Goal: Information Seeking & Learning: Learn about a topic

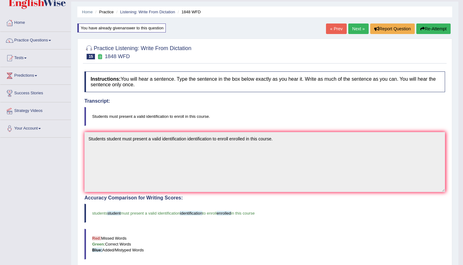
scroll to position [10, 0]
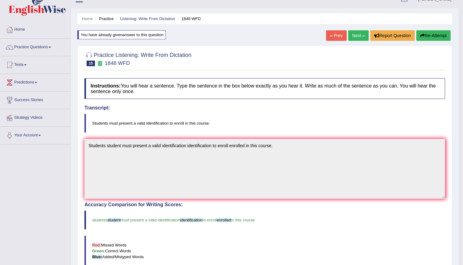
click at [356, 33] on link "Next »" at bounding box center [358, 35] width 20 height 11
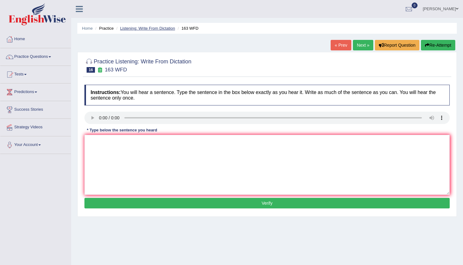
click at [154, 27] on link "Listening: Write From Dictation" at bounding box center [147, 28] width 55 height 5
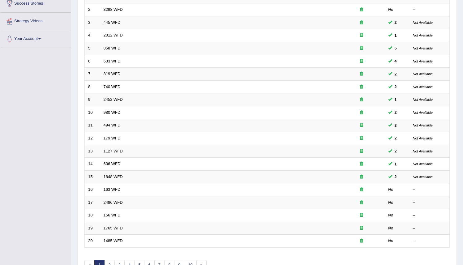
scroll to position [107, 0]
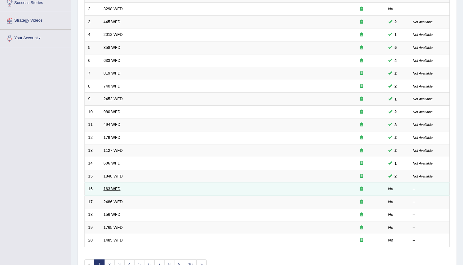
click at [114, 188] on link "163 WFD" at bounding box center [112, 189] width 17 height 5
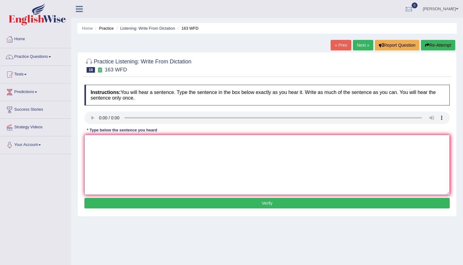
click at [90, 147] on textarea at bounding box center [266, 165] width 365 height 60
type textarea "a"
click at [221, 143] on textarea "A number of assignment assigments will be submitted to conference." at bounding box center [266, 165] width 365 height 60
click at [199, 141] on textarea "A number of assignment assigments will be submitted to conference conferences." at bounding box center [266, 165] width 365 height 60
type textarea "A number of assignment assigments will be submitted to the conference conferenc…"
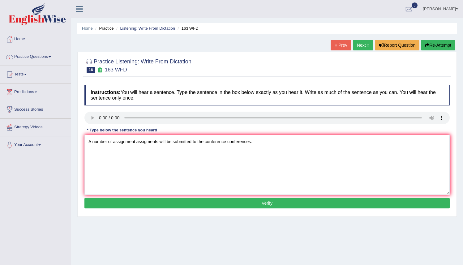
click at [264, 203] on button "Verify" at bounding box center [266, 203] width 365 height 11
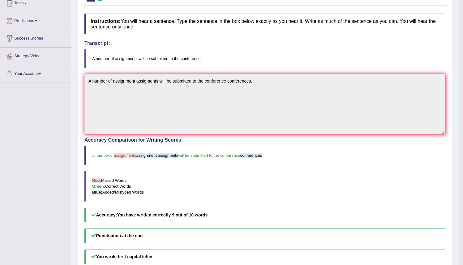
scroll to position [136, 0]
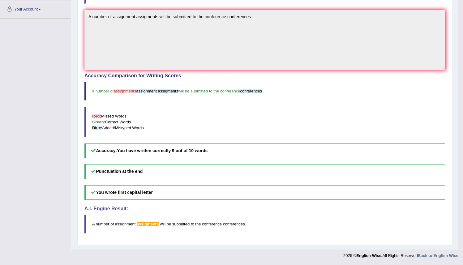
drag, startPoint x: 322, startPoint y: 110, endPoint x: 315, endPoint y: 93, distance: 18.4
click at [312, 87] on div "Accuracy Comparison for Writing Scores: a number of assignments assignment assi…" at bounding box center [264, 115] width 361 height 85
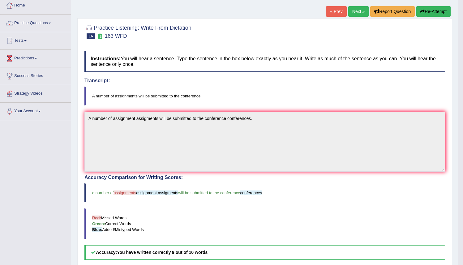
scroll to position [33, 0]
click at [424, 12] on button "Re-Attempt" at bounding box center [434, 11] width 34 height 11
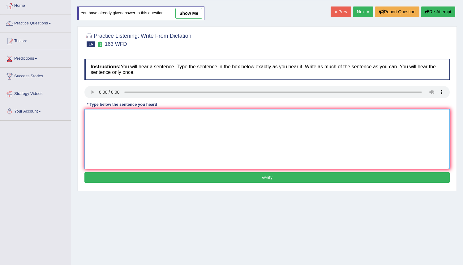
drag, startPoint x: 89, startPoint y: 120, endPoint x: 106, endPoint y: 121, distance: 16.7
click at [89, 120] on textarea at bounding box center [266, 139] width 365 height 60
click at [95, 116] on textarea "A" at bounding box center [266, 139] width 365 height 60
type textarea "A number of assignments will be submitted to conference."
click at [261, 177] on button "Verify" at bounding box center [266, 177] width 365 height 11
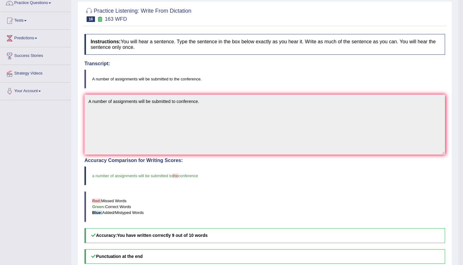
scroll to position [6, 0]
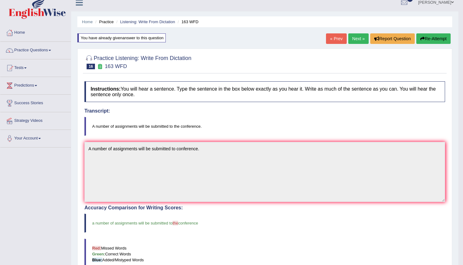
click at [432, 42] on button "Re-Attempt" at bounding box center [434, 38] width 34 height 11
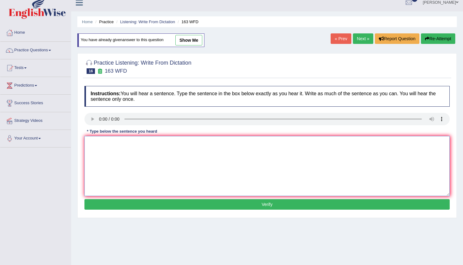
drag, startPoint x: 92, startPoint y: 147, endPoint x: 98, endPoint y: 146, distance: 6.3
click at [93, 147] on textarea at bounding box center [266, 166] width 365 height 60
drag, startPoint x: 91, startPoint y: 145, endPoint x: 95, endPoint y: 145, distance: 4.0
click at [95, 145] on textarea "a number of assignments will be submitted to the conference." at bounding box center [266, 166] width 365 height 60
drag, startPoint x: 96, startPoint y: 172, endPoint x: 91, endPoint y: 162, distance: 11.6
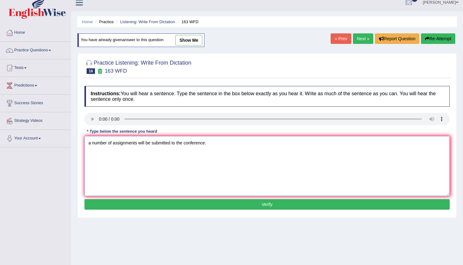
click at [96, 172] on textarea "a number of assignments will be submitted to the conference." at bounding box center [266, 166] width 365 height 60
click at [92, 144] on textarea "a number of assignments will be submitted to the conference." at bounding box center [266, 166] width 365 height 60
drag, startPoint x: 217, startPoint y: 142, endPoint x: 218, endPoint y: 146, distance: 5.0
click at [217, 142] on textarea "A number of assignments will be submitted to the conference." at bounding box center [266, 166] width 365 height 60
type textarea "A number of assignments will be submitted to the conference."
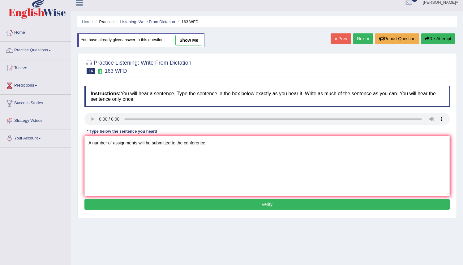
click at [266, 206] on button "Verify" at bounding box center [266, 204] width 365 height 11
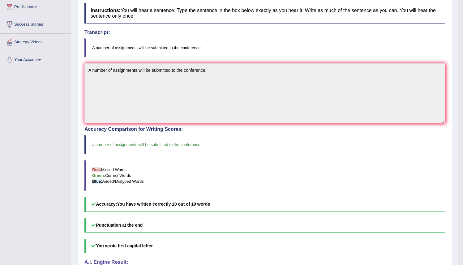
scroll to position [12, 0]
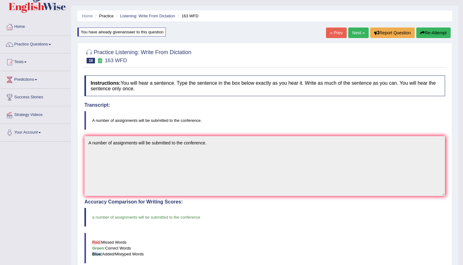
click at [355, 32] on link "Next »" at bounding box center [358, 33] width 20 height 11
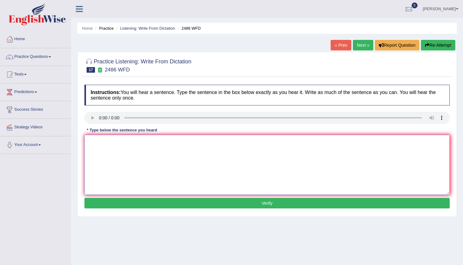
click at [91, 141] on textarea at bounding box center [266, 165] width 365 height 60
drag, startPoint x: 115, startPoint y: 98, endPoint x: 95, endPoint y: 142, distance: 48.1
click at [95, 142] on div "Instructions: You will hear a sentence. Type the sentence in the box below exac…" at bounding box center [267, 148] width 369 height 132
click at [95, 142] on textarea "Itb is" at bounding box center [266, 165] width 365 height 60
click at [104, 145] on textarea "Iti s" at bounding box center [266, 165] width 365 height 60
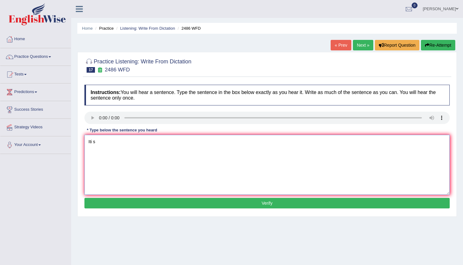
click at [97, 143] on textarea "Iti s" at bounding box center [266, 165] width 365 height 60
type textarea "It is quite clear that our facial expression expressions are different across t…"
click at [264, 205] on button "Verify" at bounding box center [266, 203] width 365 height 11
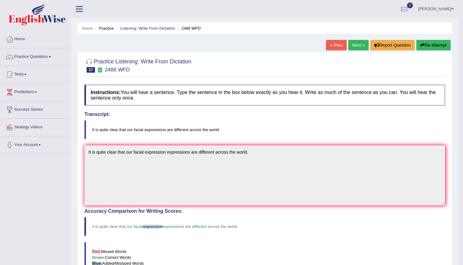
click at [352, 44] on link "Next »" at bounding box center [358, 45] width 20 height 11
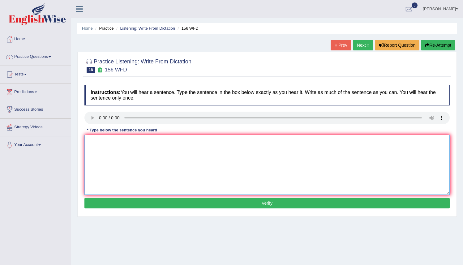
click at [88, 140] on textarea at bounding box center [266, 165] width 365 height 60
type textarea "a"
click at [174, 141] on textarea "All of your assignments assignment are due tomorrow." at bounding box center [266, 165] width 365 height 60
click at [172, 142] on textarea "All of your assignments assignment are due tomorrow." at bounding box center [266, 165] width 365 height 60
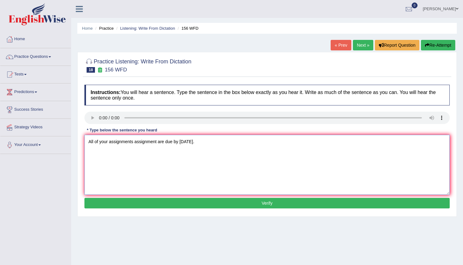
type textarea "All of your assignments assignment are due by tomorrow."
click at [264, 203] on button "Verify" at bounding box center [266, 203] width 365 height 11
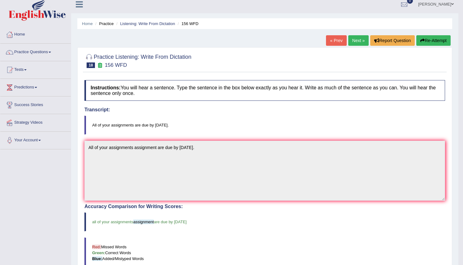
scroll to position [4, 0]
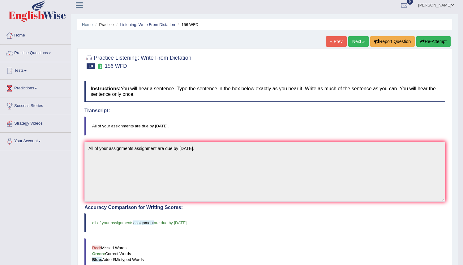
click at [354, 41] on link "Next »" at bounding box center [358, 41] width 20 height 11
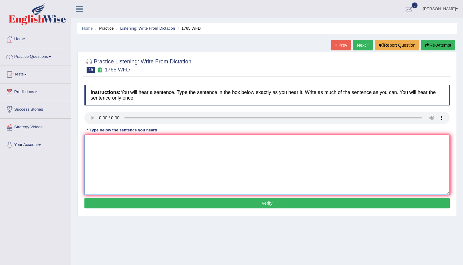
click at [84, 141] on textarea at bounding box center [266, 165] width 365 height 60
click at [157, 142] on textarea "Application form for sharing accomodation must be completed in two months in ad…" at bounding box center [266, 165] width 365 height 60
click at [111, 142] on textarea "Application form for sharing accommodation must be completed in two months in a…" at bounding box center [266, 165] width 365 height 60
click at [145, 141] on textarea "Application Applications form for sharing accommodation must be completed in tw…" at bounding box center [266, 165] width 365 height 60
click at [181, 141] on textarea "Application Applications form forms for sharing accommodation must be completed…" at bounding box center [266, 165] width 365 height 60
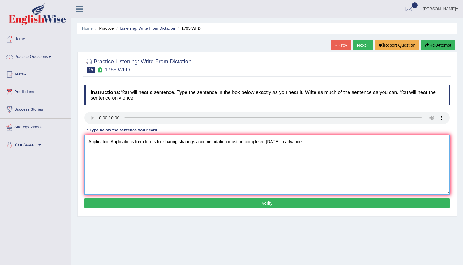
click at [230, 141] on textarea "Application Applications form forms for sharing sharings accommodation must be …" at bounding box center [266, 165] width 365 height 60
click at [316, 142] on textarea "Application Applications form forms for sharing sharings accommodation accommod…" at bounding box center [266, 165] width 365 height 60
click at [368, 143] on textarea "Application Applications form forms for sharing sharings accommodation accommod…" at bounding box center [266, 165] width 365 height 60
type textarea "Application Applications form forms for sharing sharings accommodation accommod…"
click at [269, 205] on button "Verify" at bounding box center [266, 203] width 365 height 11
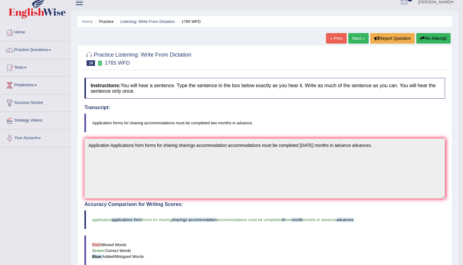
scroll to position [6, 0]
click at [356, 39] on link "Next »" at bounding box center [358, 38] width 20 height 11
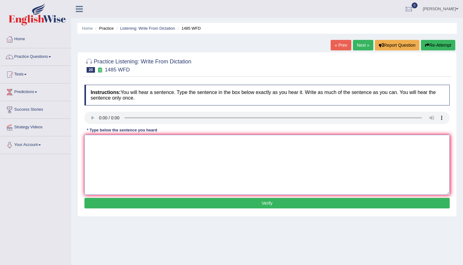
click at [85, 142] on textarea at bounding box center [266, 165] width 365 height 60
type textarea "Coures Coureses work works will gives give students student thoroughly explores…"
click at [270, 203] on button "Verify" at bounding box center [266, 203] width 365 height 11
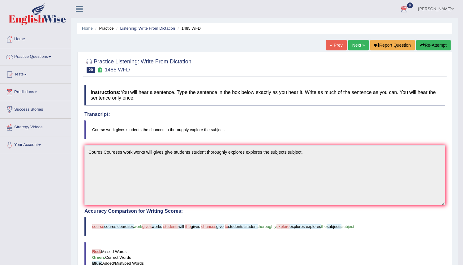
click at [424, 45] on button "Re-Attempt" at bounding box center [434, 45] width 34 height 11
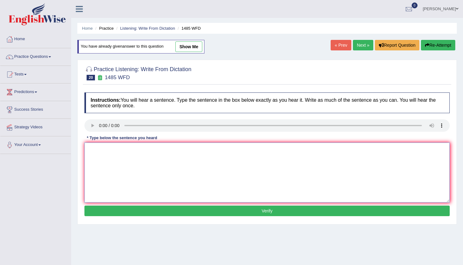
click at [92, 150] on textarea at bounding box center [266, 173] width 365 height 60
click at [114, 149] on textarea "Course work" at bounding box center [266, 173] width 365 height 60
click at [144, 150] on textarea "Course work gives students" at bounding box center [266, 173] width 365 height 60
click at [150, 151] on textarea "Course work gives students for chances to" at bounding box center [266, 173] width 365 height 60
click at [174, 151] on textarea "Course work gives students the chances to" at bounding box center [266, 173] width 365 height 60
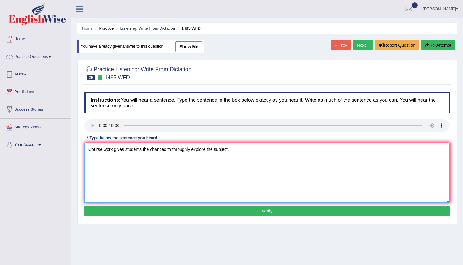
type textarea "Course work gives students the chances to throughly explore the subject."
click at [261, 213] on button "Verify" at bounding box center [266, 211] width 365 height 11
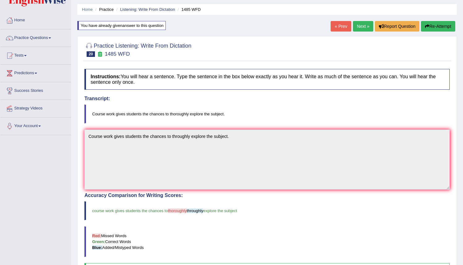
scroll to position [18, 0]
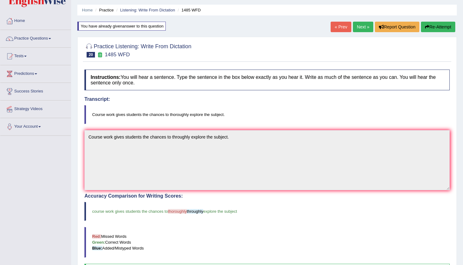
click at [434, 26] on button "Re-Attempt" at bounding box center [438, 27] width 34 height 11
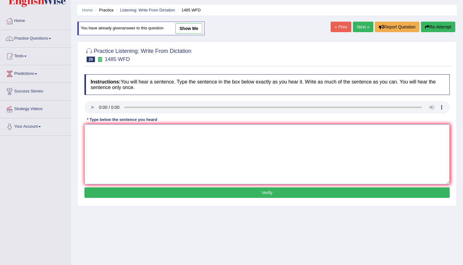
click at [94, 133] on textarea at bounding box center [266, 154] width 365 height 60
type textarea "Course work gives students the chances to thoroughly explore the subject."
click at [269, 194] on button "Verify" at bounding box center [266, 193] width 365 height 11
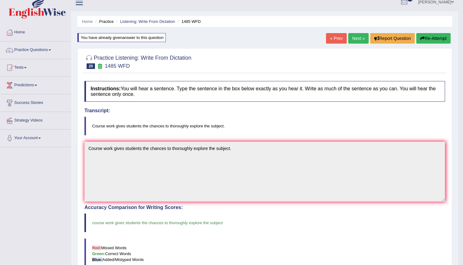
scroll to position [1, 0]
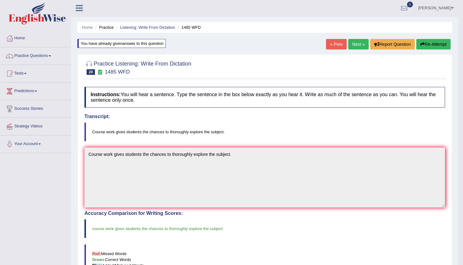
click at [353, 44] on link "Next »" at bounding box center [358, 44] width 20 height 11
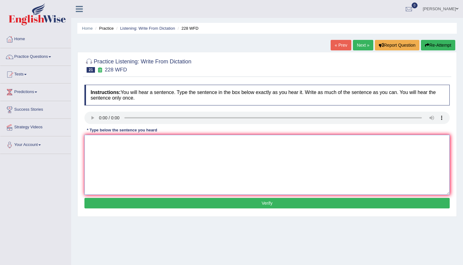
click at [92, 140] on textarea at bounding box center [266, 165] width 365 height 60
click at [129, 144] on textarea "Computer science is popular" at bounding box center [266, 165] width 365 height 60
click at [162, 142] on textarea "Computer science is become popular" at bounding box center [266, 165] width 365 height 60
type textarea "Computer science is become popular university degree course."
click at [239, 204] on button "Verify" at bounding box center [266, 203] width 365 height 11
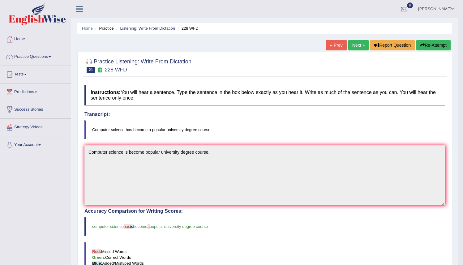
click at [426, 44] on button "Re-Attempt" at bounding box center [434, 45] width 34 height 11
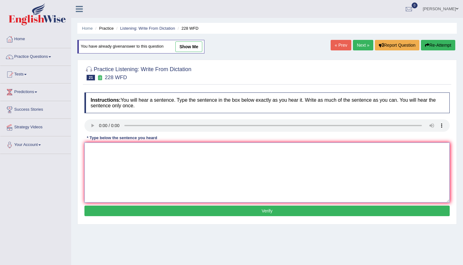
click at [85, 149] on textarea at bounding box center [266, 173] width 365 height 60
type textarea "Computer science has become a popular university degree course."
click at [256, 212] on button "Verify" at bounding box center [266, 211] width 365 height 11
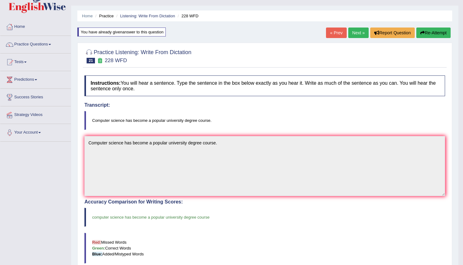
scroll to position [11, 0]
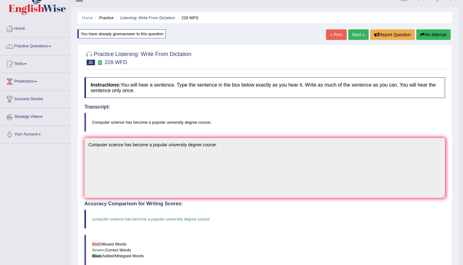
click at [356, 34] on link "Next »" at bounding box center [358, 34] width 20 height 11
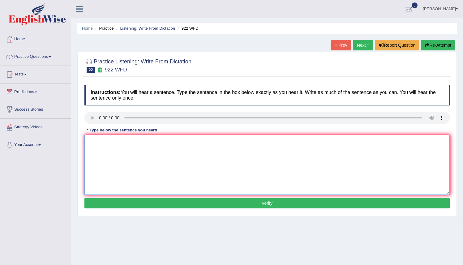
click at [90, 136] on textarea at bounding box center [266, 165] width 365 height 60
click at [218, 142] on textarea "Students Student intending to attend the conference must register first." at bounding box center [266, 165] width 365 height 60
type textarea "Students Student intending to attend the conference must register registered fi…"
click at [262, 201] on button "Verify" at bounding box center [266, 203] width 365 height 11
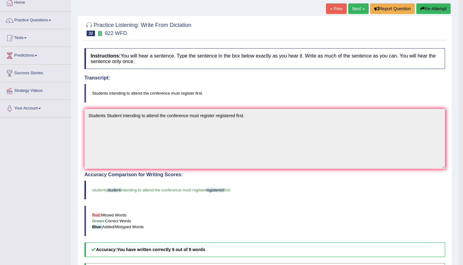
scroll to position [36, 0]
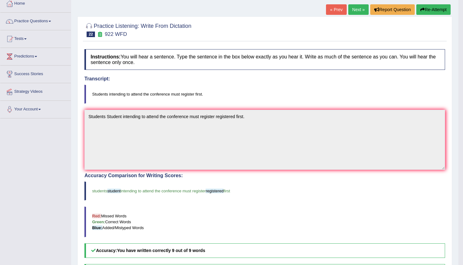
click at [353, 9] on link "Next »" at bounding box center [358, 9] width 20 height 11
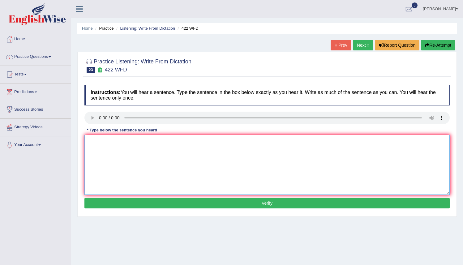
click at [89, 143] on textarea at bounding box center [266, 165] width 365 height 60
type textarea "The most importants important details detail in this argument arguments are mis…"
click at [261, 204] on button "Verify" at bounding box center [266, 203] width 365 height 11
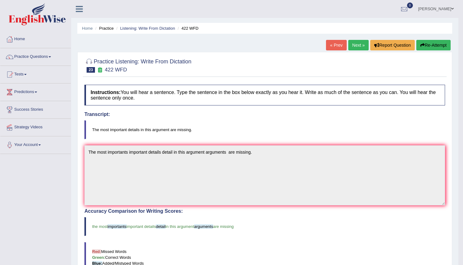
click at [353, 45] on link "Next »" at bounding box center [358, 45] width 20 height 11
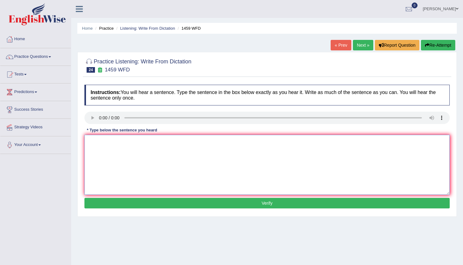
click at [89, 144] on textarea at bounding box center [266, 165] width 365 height 60
type textarea "All experment experments and procedures procedure has been outlined outline in …"
click at [273, 205] on button "Verify" at bounding box center [266, 203] width 365 height 11
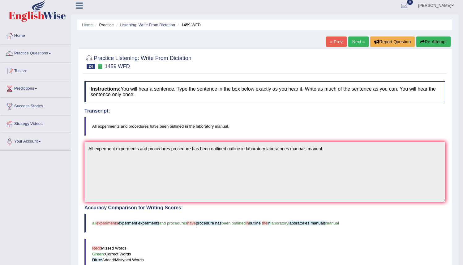
scroll to position [3, 0]
click at [426, 41] on button "Re-Attempt" at bounding box center [434, 42] width 34 height 11
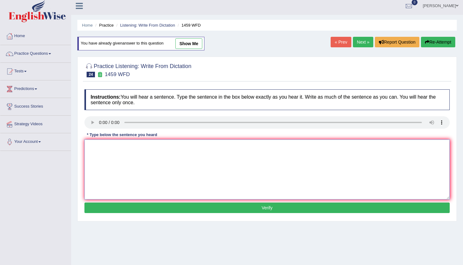
click at [89, 150] on textarea at bounding box center [266, 170] width 365 height 60
type textarea "All experiments and procedures have been outlined in the laboratory manual."
click at [268, 208] on button "Verify" at bounding box center [266, 208] width 365 height 11
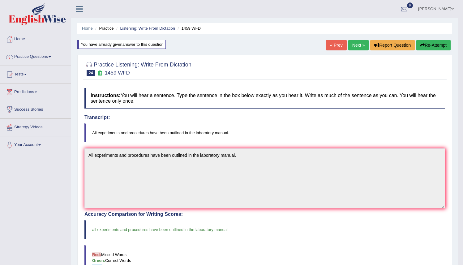
click at [356, 46] on link "Next »" at bounding box center [358, 45] width 20 height 11
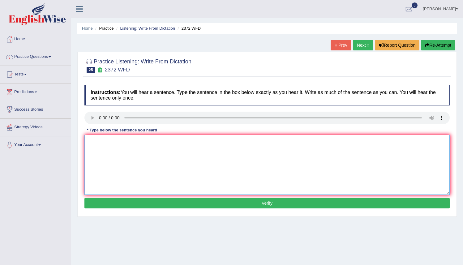
click at [89, 141] on textarea at bounding box center [266, 165] width 365 height 60
type textarea "w"
type textarea "We must hand in our assignments by the end of the semister."
click at [261, 204] on button "Verify" at bounding box center [266, 203] width 365 height 11
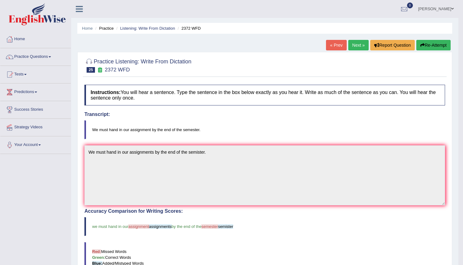
click at [428, 45] on button "Re-Attempt" at bounding box center [434, 45] width 34 height 11
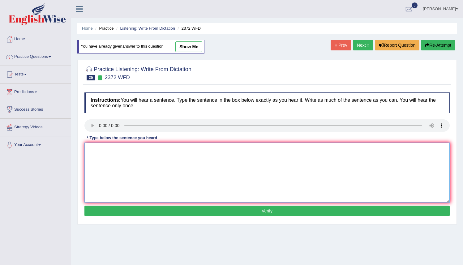
click at [91, 152] on textarea at bounding box center [266, 173] width 365 height 60
type textarea "We must hand in our assignment by ythe end of semester."
click at [256, 212] on button "Verify" at bounding box center [266, 211] width 365 height 11
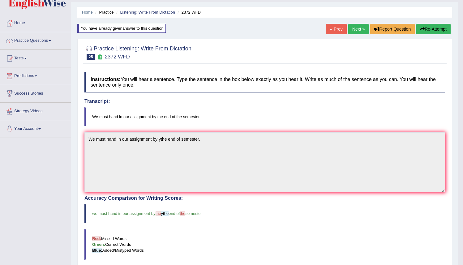
scroll to position [10, 0]
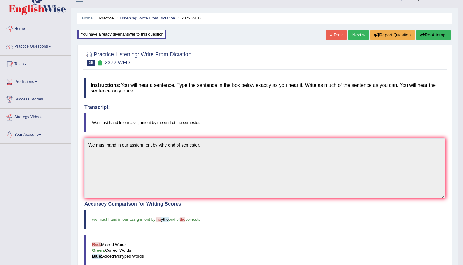
click at [429, 35] on button "Re-Attempt" at bounding box center [434, 35] width 34 height 11
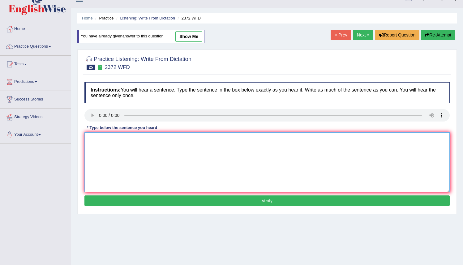
click at [90, 147] on textarea at bounding box center [266, 162] width 365 height 60
type textarea "We must hand in our assignment by the end of the semester."
click at [269, 201] on button "Verify" at bounding box center [266, 201] width 365 height 11
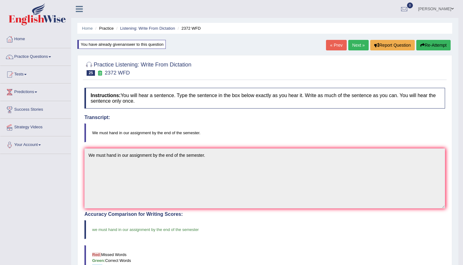
click at [358, 46] on link "Next »" at bounding box center [358, 45] width 20 height 11
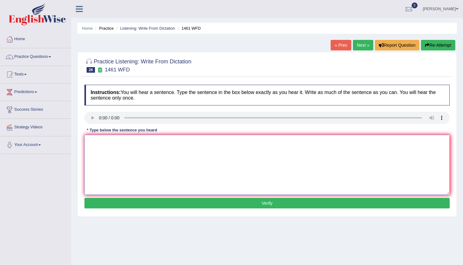
click at [86, 145] on textarea at bounding box center [266, 165] width 365 height 60
type textarea "m"
click at [134, 143] on textarea "My sister runs a busseness about small toys toy." at bounding box center [266, 165] width 365 height 60
click at [180, 144] on textarea "My sister runs a business about small toys toy." at bounding box center [266, 165] width 365 height 60
type textarea "My sister runs a business about small toys toy."
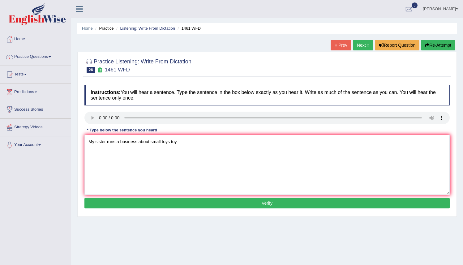
click at [271, 205] on button "Verify" at bounding box center [266, 203] width 365 height 11
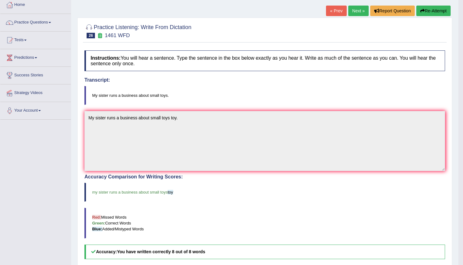
scroll to position [33, 0]
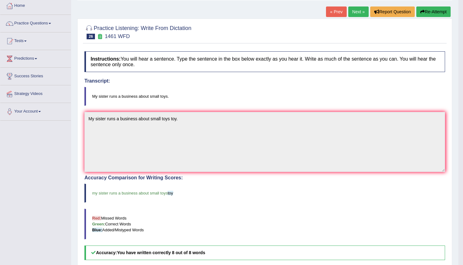
click at [355, 11] on link "Next »" at bounding box center [358, 11] width 20 height 11
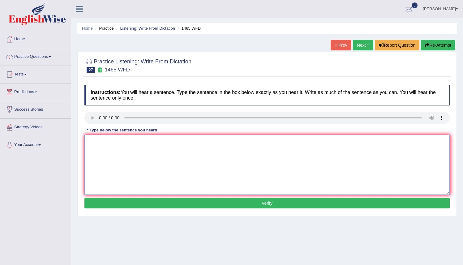
click at [88, 138] on textarea at bounding box center [266, 165] width 365 height 60
type textarea "You can find a the complaint form at on the websites website."
click at [246, 205] on button "Verify" at bounding box center [266, 203] width 365 height 11
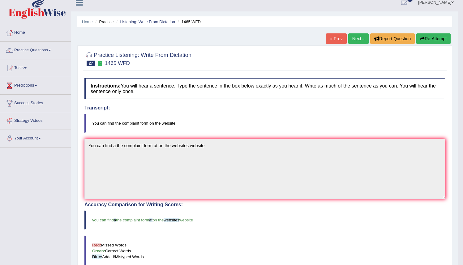
scroll to position [4, 0]
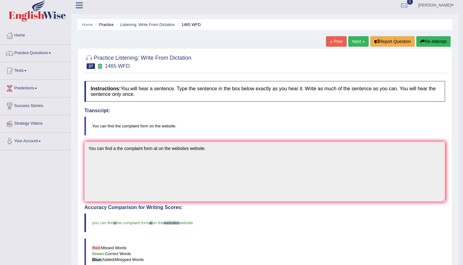
click at [352, 42] on link "Next »" at bounding box center [358, 41] width 20 height 11
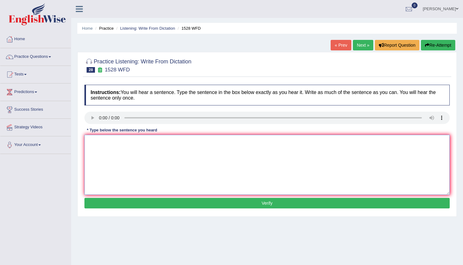
click at [87, 138] on textarea at bounding box center [266, 165] width 365 height 60
type textarea "We are looking and introducing a new methods that both practical and engaging."
click at [267, 205] on button "Verify" at bounding box center [266, 203] width 365 height 11
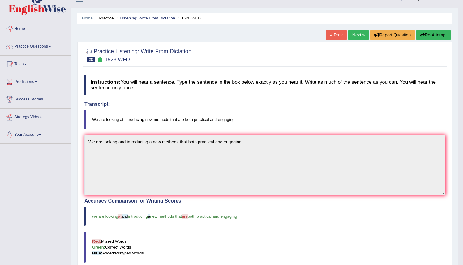
scroll to position [5, 0]
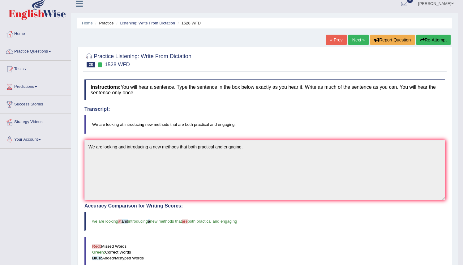
click at [424, 42] on button "Re-Attempt" at bounding box center [434, 40] width 34 height 11
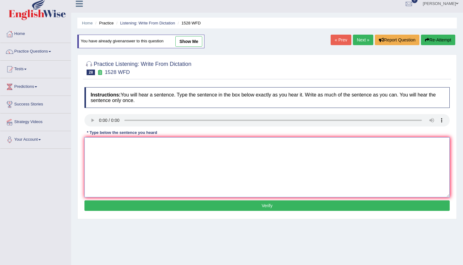
click at [89, 151] on textarea at bounding box center [266, 167] width 365 height 60
type textarea "w"
click at [175, 145] on textarea "We are looking at introducing new methods" at bounding box center [266, 167] width 365 height 60
type textarea "We are looking at introducing new methods that are both practical and engaging."
click at [262, 207] on button "Verify" at bounding box center [266, 206] width 365 height 11
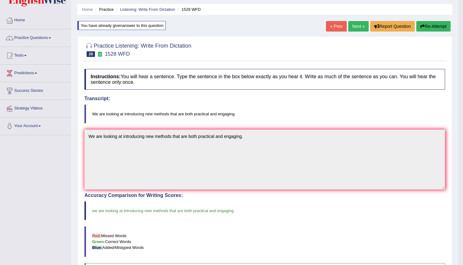
scroll to position [18, 0]
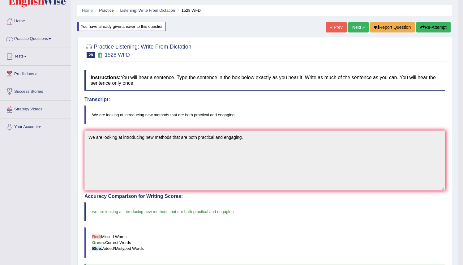
click at [352, 27] on link "Next »" at bounding box center [358, 27] width 20 height 11
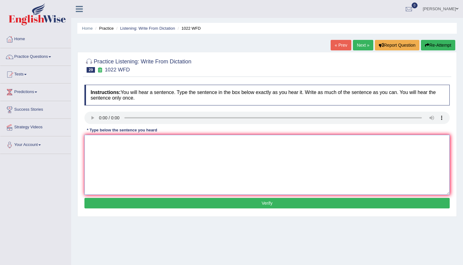
click at [86, 140] on textarea at bounding box center [266, 165] width 365 height 60
type textarea "Mathematics provides a foundation for understanding and analysing data."
click at [258, 203] on button "Verify" at bounding box center [266, 203] width 365 height 11
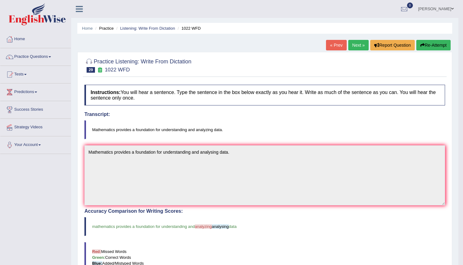
click at [434, 47] on button "Re-Attempt" at bounding box center [434, 45] width 34 height 11
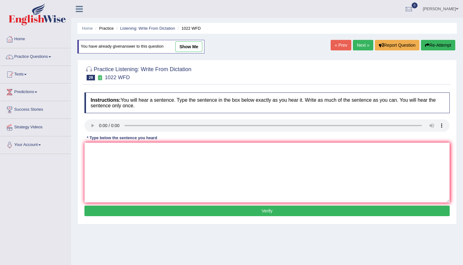
click at [433, 44] on button "Re-Attempt" at bounding box center [438, 45] width 34 height 11
click at [92, 150] on textarea at bounding box center [266, 173] width 365 height 60
click at [86, 151] on textarea "Mathematis provides a foundation" at bounding box center [266, 173] width 365 height 60
click at [156, 150] on textarea "Mathematis provides a foundation" at bounding box center [266, 173] width 365 height 60
drag, startPoint x: 208, startPoint y: 150, endPoint x: 211, endPoint y: 150, distance: 3.1
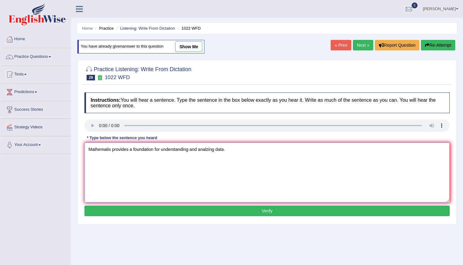
click at [208, 150] on textarea "Mathematis provides a foundation for understanding and analzing data." at bounding box center [266, 173] width 365 height 60
click at [231, 153] on textarea "Mathematis provides a foundation for understanding and analyzing data." at bounding box center [266, 173] width 365 height 60
type textarea "Mathematis provides a foundation for understanding and analyzing data."
click at [275, 214] on button "Verify" at bounding box center [266, 211] width 365 height 11
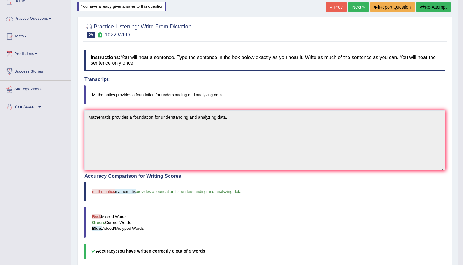
scroll to position [37, 0]
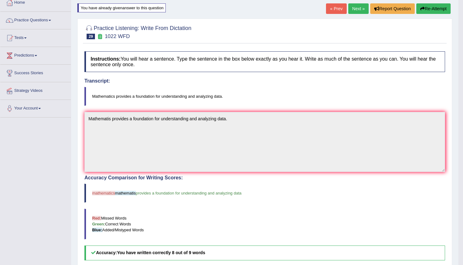
click at [430, 10] on button "Re-Attempt" at bounding box center [434, 8] width 34 height 11
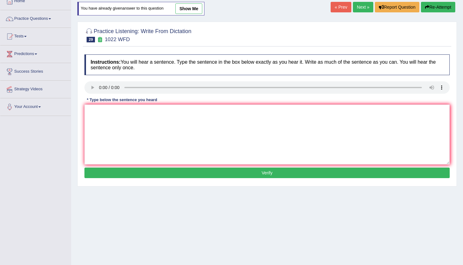
scroll to position [37, 0]
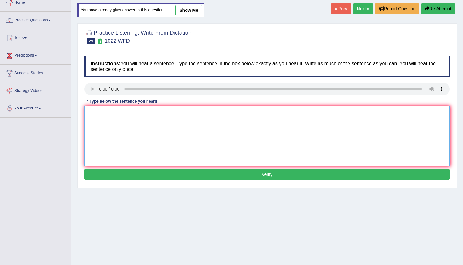
click at [89, 111] on textarea at bounding box center [266, 136] width 365 height 60
click at [157, 113] on textarea "Mathematics provides a foundation" at bounding box center [266, 136] width 365 height 60
click at [193, 114] on textarea "Mathematics provides a foundation for understanding" at bounding box center [266, 136] width 365 height 60
type textarea "Mathematics provides a foundation for understanding and analyzing data."
click at [248, 174] on button "Verify" at bounding box center [266, 174] width 365 height 11
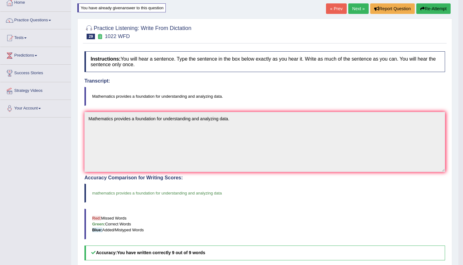
click at [352, 9] on link "Next »" at bounding box center [358, 8] width 20 height 11
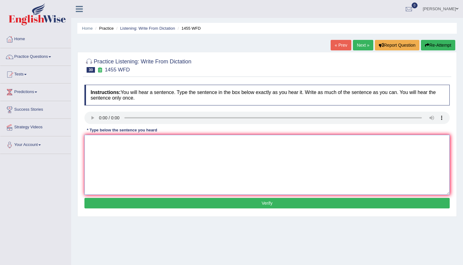
drag, startPoint x: 90, startPoint y: 143, endPoint x: 93, endPoint y: 142, distance: 3.2
click textarea
type textarea "y"
type textarea "You must wear a hardhut on the construction site."
click button "Verify"
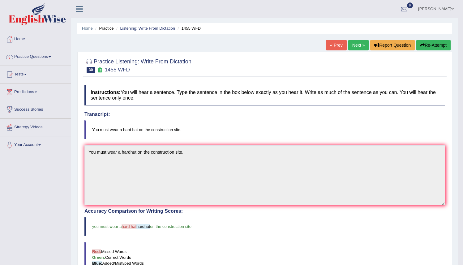
click button "Re-Attempt"
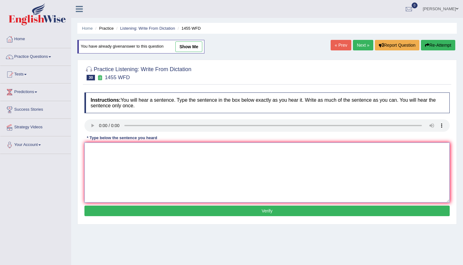
drag, startPoint x: 94, startPoint y: 158, endPoint x: 97, endPoint y: 153, distance: 4.8
click at [94, 156] on textarea at bounding box center [266, 173] width 365 height 60
type textarea "y"
drag, startPoint x: 187, startPoint y: 150, endPoint x: 201, endPoint y: 152, distance: 14.6
click at [187, 150] on textarea "You must wear a hard hat on the contruction site stes." at bounding box center [266, 173] width 365 height 60
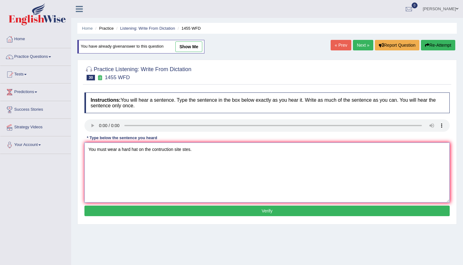
click at [186, 150] on textarea "You must wear a hard hat on the contruction site stes." at bounding box center [266, 173] width 365 height 60
click at [175, 149] on textarea "You must wear a hard hat on the contruction site sites." at bounding box center [266, 173] width 365 height 60
drag, startPoint x: 156, startPoint y: 139, endPoint x: 153, endPoint y: 143, distance: 5.5
type textarea "You must wear a hard hat on the contructions construction site sites."
click at [253, 214] on button "Verify" at bounding box center [266, 211] width 365 height 11
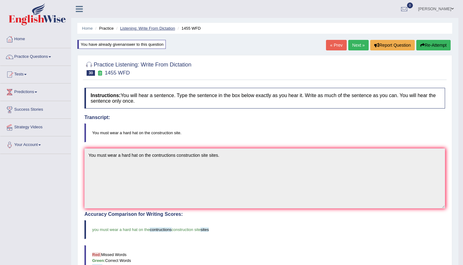
click at [154, 28] on link "Listening: Write From Dictation" at bounding box center [147, 28] width 55 height 5
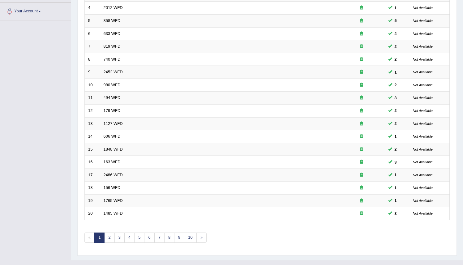
scroll to position [134, 0]
click at [110, 238] on link "2" at bounding box center [109, 237] width 10 height 10
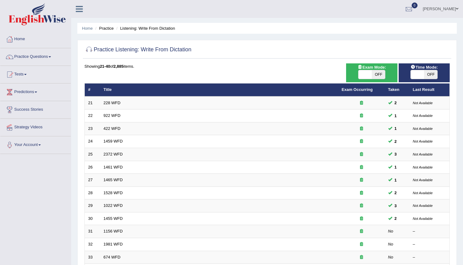
click at [131, 30] on li "Listening: Write From Dictation" at bounding box center [145, 28] width 60 height 6
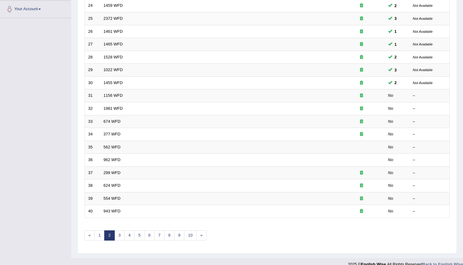
scroll to position [136, 0]
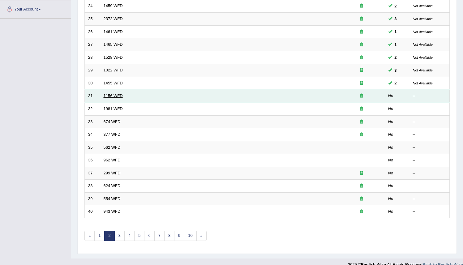
click at [108, 97] on link "1156 WFD" at bounding box center [113, 95] width 19 height 5
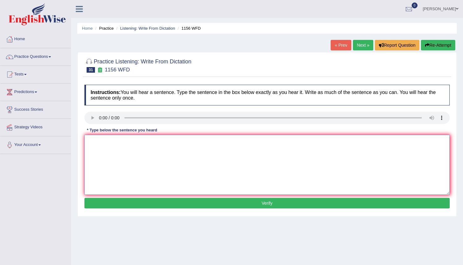
click at [89, 142] on textarea at bounding box center [266, 165] width 365 height 60
type textarea "c"
click at [191, 141] on textarea "Chemical reaction occure when substances combine or change." at bounding box center [266, 165] width 365 height 60
click at [235, 142] on textarea "Chemical reaction occure when substances combine combined or change." at bounding box center [266, 165] width 365 height 60
click at [233, 142] on textarea "Chemical reaction occure when substances combine combined or change." at bounding box center [266, 165] width 365 height 60
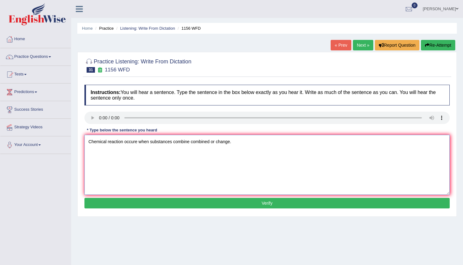
click at [232, 141] on textarea "Chemical reaction occure when substances combine combined or change." at bounding box center [266, 165] width 365 height 60
click at [123, 142] on textarea "Chemical reaction occure when substances combine combined or change changes." at bounding box center [266, 165] width 365 height 60
click at [106, 144] on textarea "Chemical reaction reactions occure when substances combine combined or change c…" at bounding box center [266, 165] width 365 height 60
click at [179, 142] on textarea "Chemical chemicals reaction reactions occure when substances combine combined o…" at bounding box center [266, 165] width 365 height 60
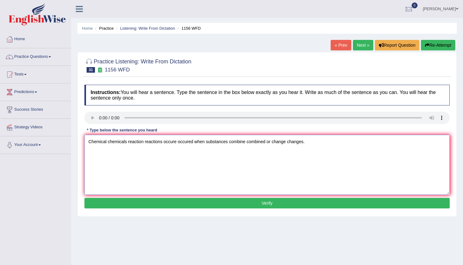
drag, startPoint x: 231, startPoint y: 143, endPoint x: 237, endPoint y: 145, distance: 6.9
click at [231, 143] on textarea "Chemical chemicals reaction reactions occure occured when substances combine co…" at bounding box center [266, 165] width 365 height 60
type textarea "Chemical chemicals reaction reactions occure occured when substances substance …"
click at [278, 207] on button "Verify" at bounding box center [266, 203] width 365 height 11
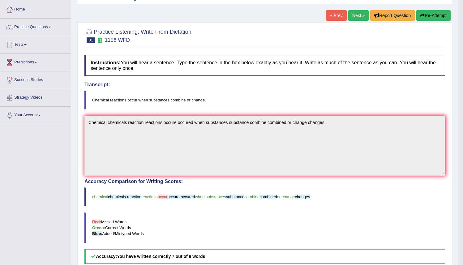
scroll to position [28, 0]
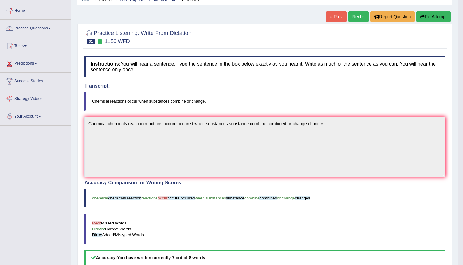
click at [427, 18] on button "Re-Attempt" at bounding box center [434, 16] width 34 height 11
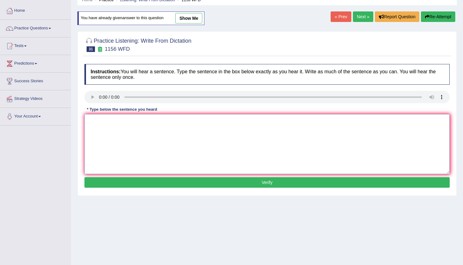
click at [88, 121] on textarea at bounding box center [266, 144] width 365 height 60
type textarea "Chemical reactions occur when substances combine or change."
click at [259, 184] on button "Verify" at bounding box center [266, 182] width 365 height 11
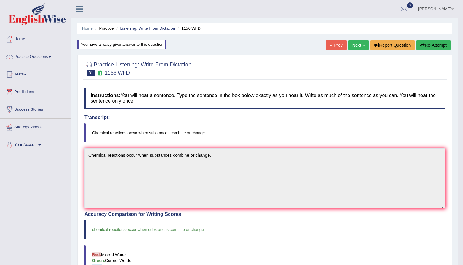
click at [354, 44] on link "Next »" at bounding box center [358, 45] width 20 height 11
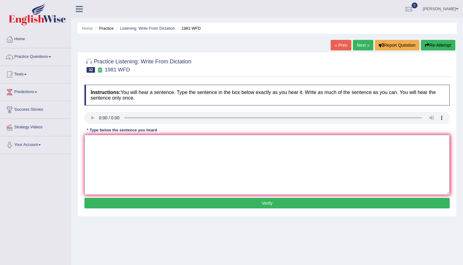
click at [85, 137] on textarea at bounding box center [266, 165] width 365 height 60
type textarea "a"
drag, startPoint x: 130, startPoint y: 144, endPoint x: 135, endPoint y: 143, distance: 5.0
click at [130, 144] on textarea "All of your arguments must supported by evidence or relevant theories." at bounding box center [266, 165] width 365 height 60
click at [206, 142] on textarea "All of your arguments argument must supported by evidence or relevant theories." at bounding box center [266, 165] width 365 height 60
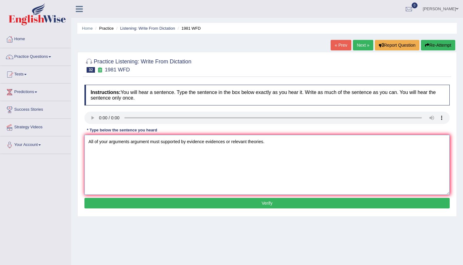
click at [250, 142] on textarea "All of your arguments argument must supported by evidence evidences or relevant…" at bounding box center [266, 165] width 365 height 60
click at [248, 142] on textarea "All of your arguments argument must supported by evidence evidences or relevant…" at bounding box center [266, 165] width 365 height 60
type textarea "All of your arguments argument must supported by evidence evidences or relevant…"
click at [268, 204] on button "Verify" at bounding box center [266, 203] width 365 height 11
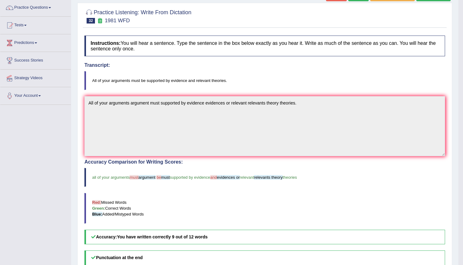
scroll to position [43, 0]
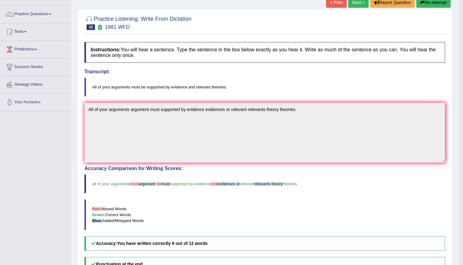
click at [425, 5] on button "Re-Attempt" at bounding box center [434, 2] width 34 height 11
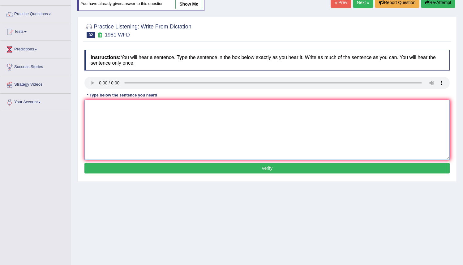
click at [89, 107] on textarea at bounding box center [266, 130] width 365 height 60
click at [96, 109] on textarea "A" at bounding box center [266, 130] width 365 height 60
click at [165, 106] on textarea "All of your argument must be supported by" at bounding box center [266, 130] width 365 height 60
click at [175, 107] on textarea "All of your argument must be supported by" at bounding box center [266, 130] width 365 height 60
type textarea "All of your argument must be supported by evidence and relevant theories."
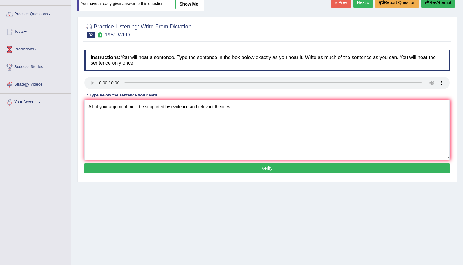
click at [265, 170] on button "Verify" at bounding box center [266, 168] width 365 height 11
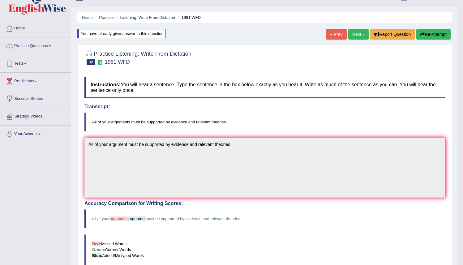
scroll to position [10, 0]
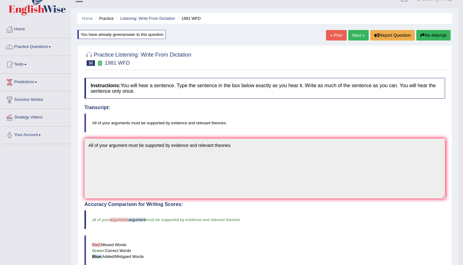
click at [429, 35] on button "Re-Attempt" at bounding box center [434, 35] width 34 height 11
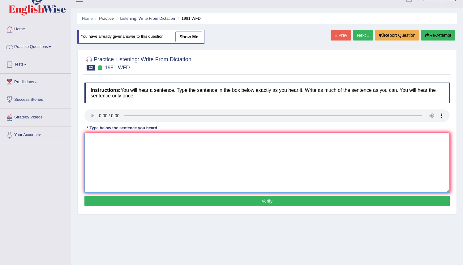
click at [90, 139] on textarea at bounding box center [266, 163] width 365 height 60
type textarea "All of your arguments must be supported by evidence and relevant theories."
click at [251, 200] on button "Verify" at bounding box center [266, 201] width 365 height 11
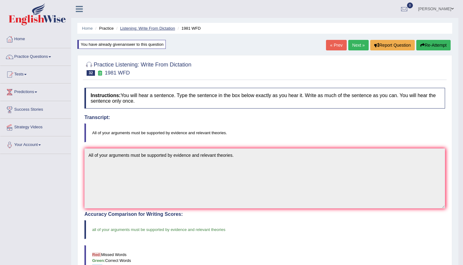
click at [145, 29] on link "Listening: Write From Dictation" at bounding box center [147, 28] width 55 height 5
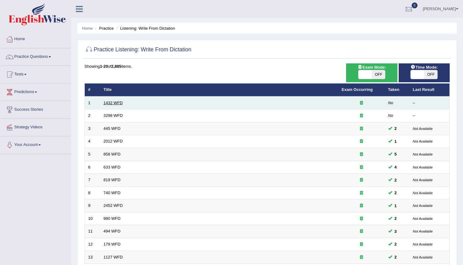
click at [110, 103] on link "1432 WFD" at bounding box center [113, 103] width 19 height 5
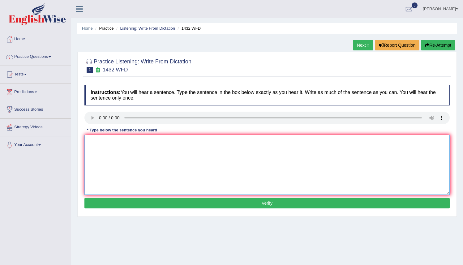
drag, startPoint x: 95, startPoint y: 144, endPoint x: 95, endPoint y: 140, distance: 3.1
click at [95, 143] on textarea at bounding box center [266, 165] width 365 height 60
type textarea "m"
click at [168, 142] on textarea "More physical activity is benificial to you health" at bounding box center [266, 165] width 365 height 60
click at [166, 142] on textarea "More physical activity is benificial to you health" at bounding box center [266, 165] width 365 height 60
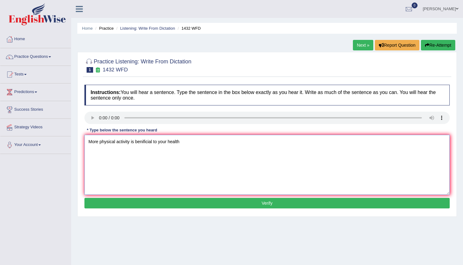
click at [184, 144] on textarea "More physical activity is benificial to your health" at bounding box center [266, 165] width 365 height 60
click at [145, 141] on textarea "More physical activity is benificial to your health." at bounding box center [266, 165] width 365 height 60
click at [185, 142] on textarea "More physical activity is beneficial to your health." at bounding box center [266, 165] width 365 height 60
type textarea "More physical activity is beneficial to your health."
click at [254, 201] on button "Verify" at bounding box center [266, 203] width 365 height 11
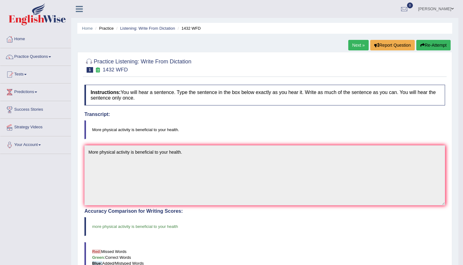
click at [355, 46] on link "Next »" at bounding box center [358, 45] width 20 height 11
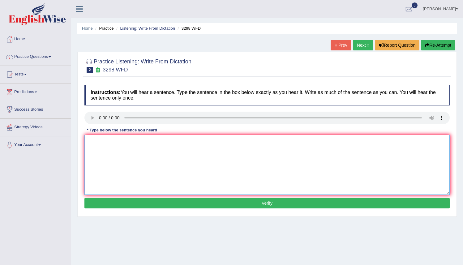
click at [93, 141] on textarea at bounding box center [266, 165] width 365 height 60
click at [121, 142] on textarea "Animal behavior appear contains contain similar" at bounding box center [266, 165] width 365 height 60
click at [155, 144] on textarea "Animal behavior behaviors appear contains contain similar" at bounding box center [266, 165] width 365 height 60
click at [233, 143] on textarea "Animal behavior behaviors appear appers appered contains contain similar" at bounding box center [266, 165] width 365 height 60
click at [103, 143] on textarea "Animal behavior behaviors appear appers appered contains contain similar simila…" at bounding box center [266, 165] width 365 height 60
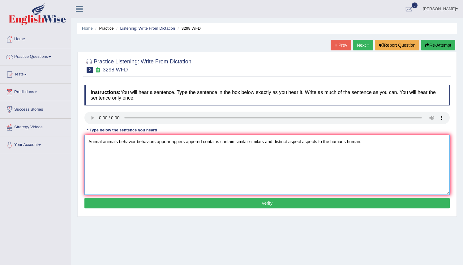
click at [333, 142] on textarea "Animal animals behavior behaviors appear appers appered contains contain simila…" at bounding box center [266, 165] width 365 height 60
click at [236, 143] on textarea "Animal animals behavior behaviors appear appers appered contains contain simila…" at bounding box center [266, 165] width 365 height 60
type textarea "Animal animals behavior behaviors appear appers appered contains contain contai…"
click at [259, 204] on button "Verify" at bounding box center [266, 203] width 365 height 11
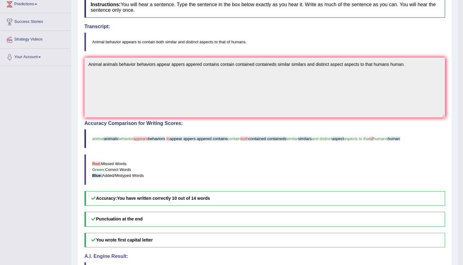
scroll to position [89, 0]
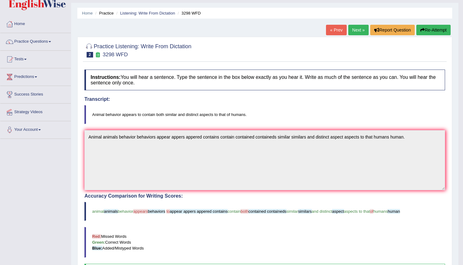
drag, startPoint x: 468, startPoint y: 68, endPoint x: 464, endPoint y: 19, distance: 49.0
click at [463, 19] on html "Toggle navigation Home Practice Questions Speaking Practice Read Aloud Repeat S…" at bounding box center [231, 117] width 463 height 265
click at [425, 32] on button "Re-Attempt" at bounding box center [434, 30] width 34 height 11
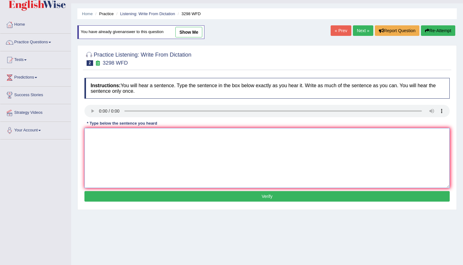
click at [89, 141] on textarea at bounding box center [266, 158] width 365 height 60
type textarea "a"
type textarea "Animal behavior appears to contain both similar and distinct aspects to that of…"
click at [267, 199] on button "Verify" at bounding box center [266, 196] width 365 height 11
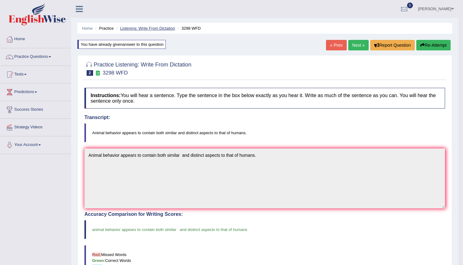
click at [138, 30] on link "Listening: Write From Dictation" at bounding box center [147, 28] width 55 height 5
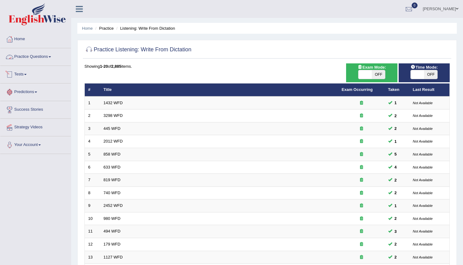
click at [38, 57] on link "Practice Questions" at bounding box center [35, 55] width 71 height 15
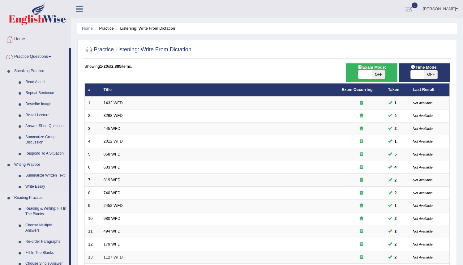
drag, startPoint x: 70, startPoint y: 158, endPoint x: 67, endPoint y: 199, distance: 40.7
click at [67, 201] on li "Practice Questions Speaking Practice Read Aloud Repeat Sentence Describe Image …" at bounding box center [35, 222] width 71 height 348
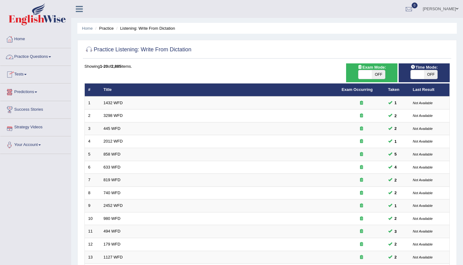
click at [34, 58] on link "Practice Questions" at bounding box center [35, 55] width 71 height 15
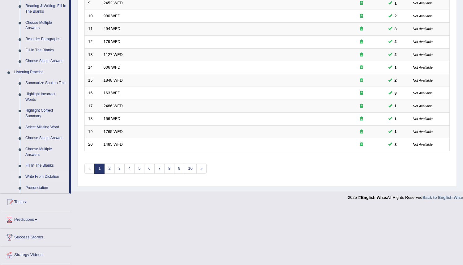
scroll to position [199, 0]
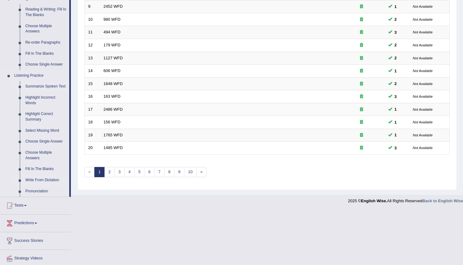
click at [37, 89] on link "Summarize Spoken Text" at bounding box center [46, 86] width 47 height 11
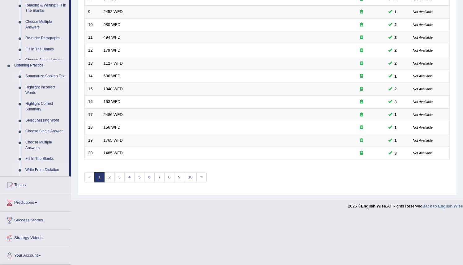
scroll to position [145, 0]
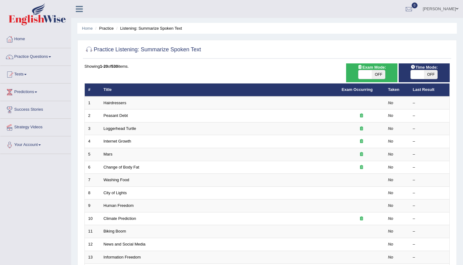
click at [38, 57] on link "Practice Questions" at bounding box center [35, 55] width 71 height 15
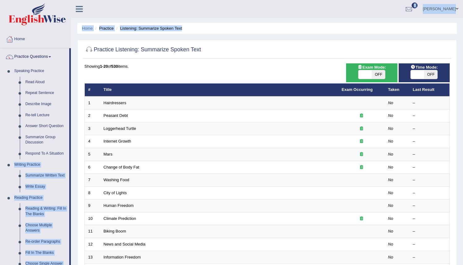
drag, startPoint x: 70, startPoint y: 153, endPoint x: 71, endPoint y: 195, distance: 42.4
click at [71, 197] on div "Toggle navigation Home Practice Questions Speaking Practice Read Aloud Repeat S…" at bounding box center [231, 203] width 463 height 407
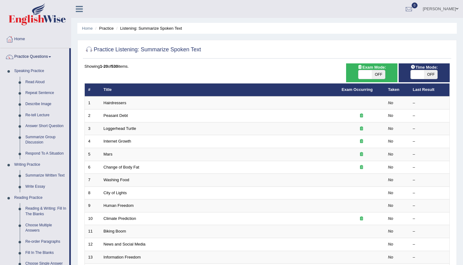
click at [314, 52] on div at bounding box center [266, 50] width 365 height 13
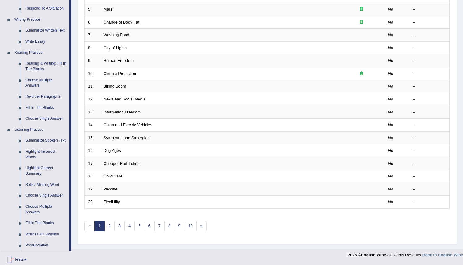
drag, startPoint x: 468, startPoint y: 110, endPoint x: 465, endPoint y: 184, distance: 74.6
click at [32, 162] on link "Highlight Incorrect Words" at bounding box center [46, 155] width 47 height 16
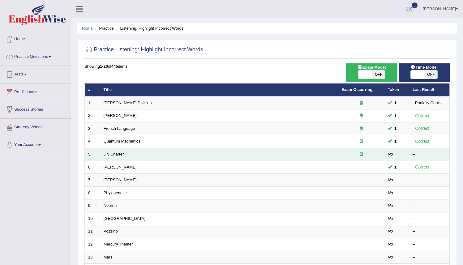
click at [111, 153] on link "UN Charter" at bounding box center [114, 154] width 20 height 5
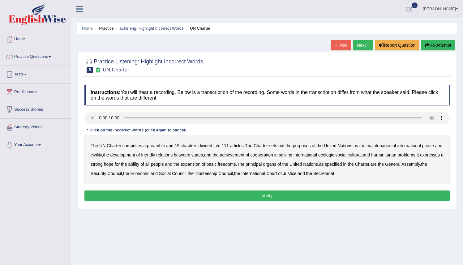
click at [208, 147] on b "divided" at bounding box center [206, 145] width 14 height 5
click at [102, 155] on b "civility" at bounding box center [96, 155] width 11 height 5
click at [334, 156] on b "ecologic" at bounding box center [326, 155] width 16 height 5
click at [139, 166] on b "ability" at bounding box center [133, 164] width 11 height 5
click at [218, 174] on b "Trusteeship" at bounding box center [206, 173] width 23 height 5
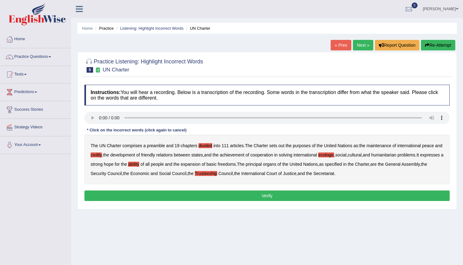
click at [218, 176] on b "Trusteeship" at bounding box center [206, 173] width 23 height 5
drag, startPoint x: 202, startPoint y: 145, endPoint x: 206, endPoint y: 145, distance: 3.4
click at [203, 145] on b "divided" at bounding box center [206, 145] width 14 height 5
click at [284, 146] on b "out" at bounding box center [282, 145] width 6 height 5
